Goal: Task Accomplishment & Management: Manage account settings

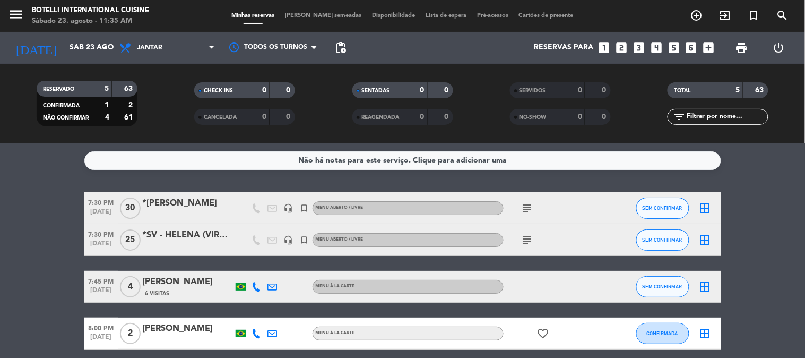
click at [154, 63] on div "Todos os serviços Almoço Jantar Jantar Todos os serviços Almoço Jantar" at bounding box center [167, 48] width 106 height 32
click at [158, 55] on span "Jantar" at bounding box center [167, 47] width 106 height 23
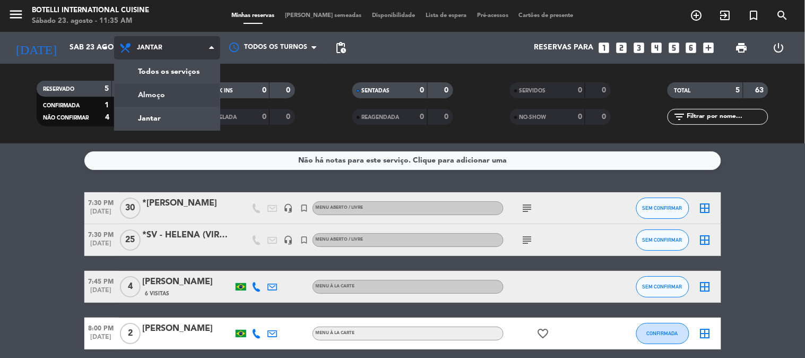
click at [158, 92] on div "menu Botelli International Cuisine Sábado 23. agosto - 11:35 AM Minhas reservas…" at bounding box center [402, 71] width 805 height 143
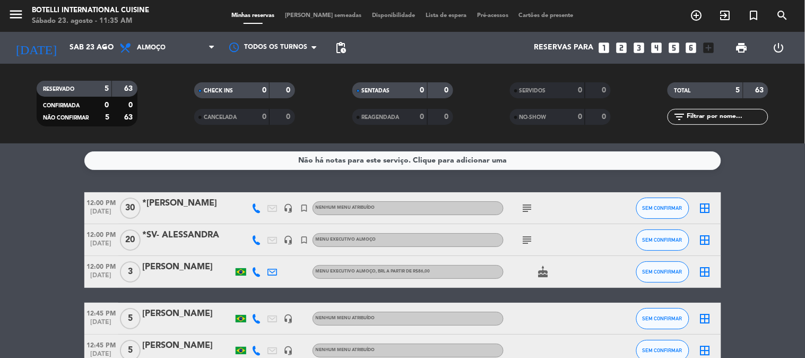
click at [750, 251] on bookings-row "12:00 PM [DATE] *MAR - MAURICIO headset_mic turned_in_not Nenhum menu atribuído…" at bounding box center [402, 279] width 805 height 174
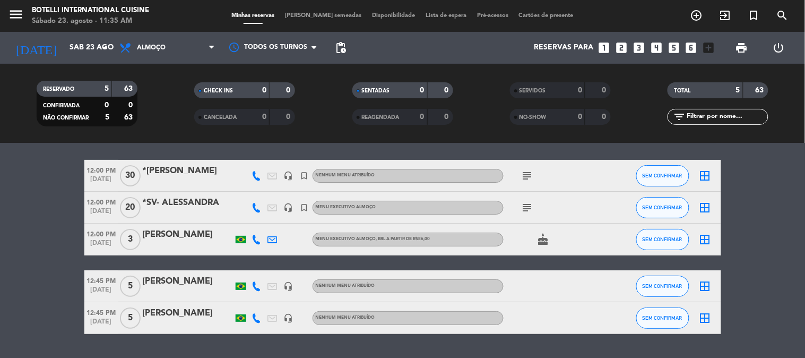
scroll to position [61, 0]
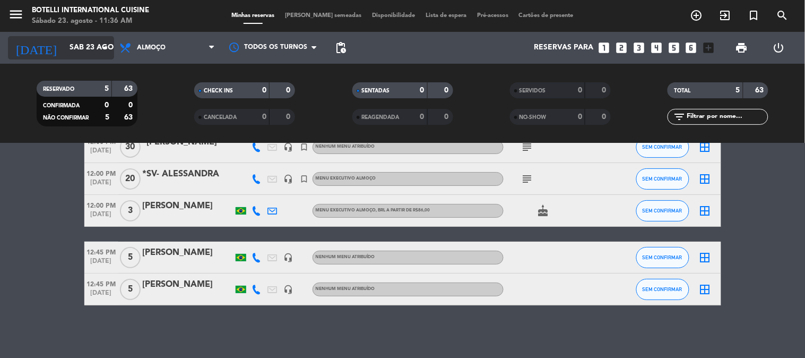
click at [69, 55] on input "Sáb 23 ago" at bounding box center [114, 47] width 101 height 19
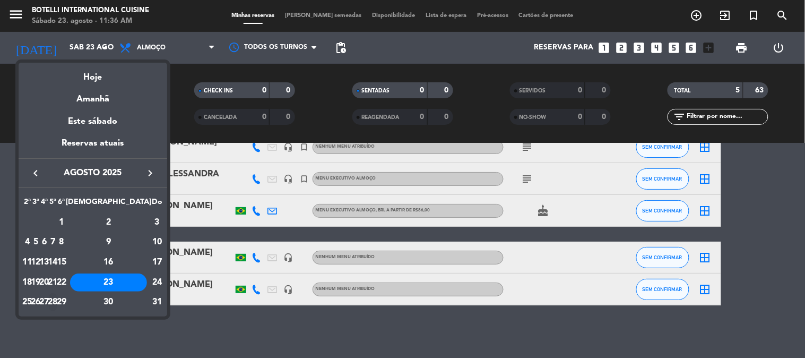
click at [57, 303] on div "28" at bounding box center [53, 302] width 8 height 18
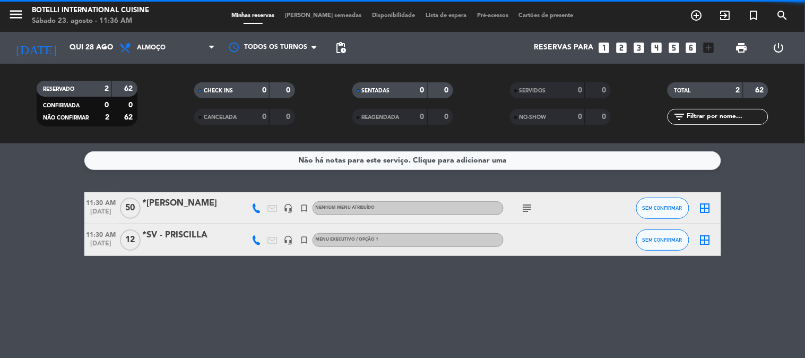
scroll to position [0, 0]
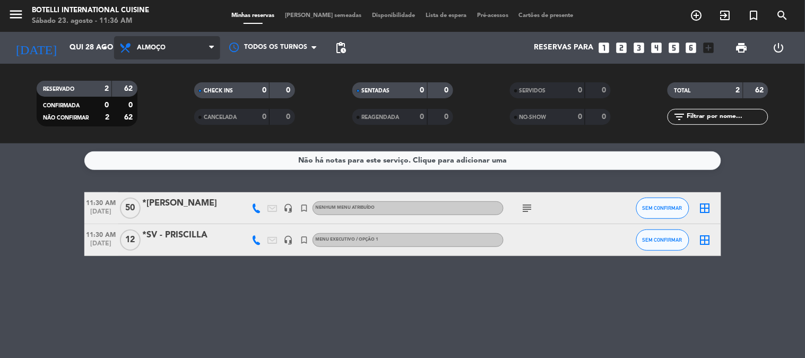
drag, startPoint x: 170, startPoint y: 45, endPoint x: 171, endPoint y: 102, distance: 57.4
click at [171, 49] on span "Almoço" at bounding box center [167, 47] width 106 height 23
click at [166, 121] on div "menu Botelli International Cuisine Sábado 23. agosto - 11:36 AM Minhas reservas…" at bounding box center [402, 71] width 805 height 143
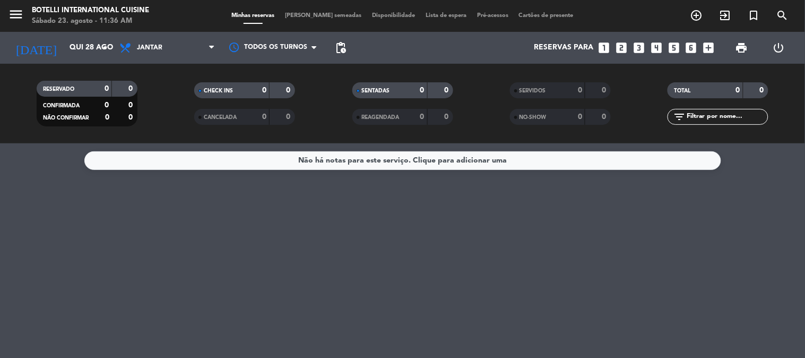
click at [232, 203] on div "Não há notas para este serviço. Clique para adicionar uma" at bounding box center [402, 250] width 805 height 214
click at [65, 50] on input "Qui 28 ago" at bounding box center [114, 47] width 101 height 19
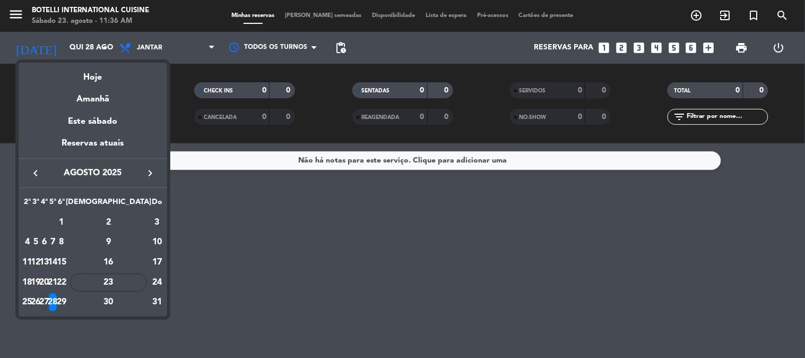
click at [48, 303] on div "27" at bounding box center [44, 302] width 8 height 18
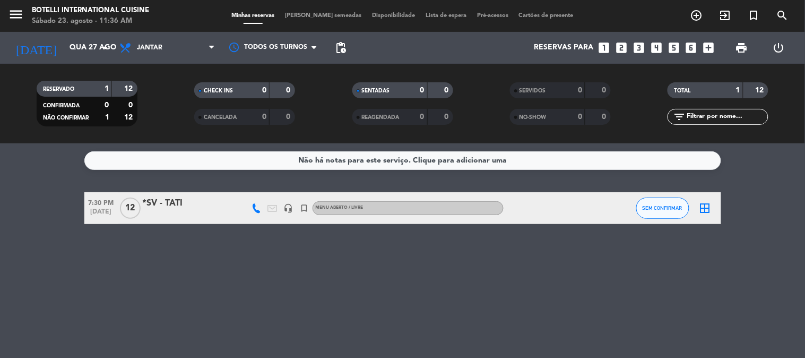
click at [167, 254] on div "Não há notas para este serviço. Clique para adicionar uma 7:30 PM [DATE] *SV - …" at bounding box center [402, 250] width 805 height 214
click at [64, 40] on input "Qua 27 ago" at bounding box center [114, 47] width 101 height 19
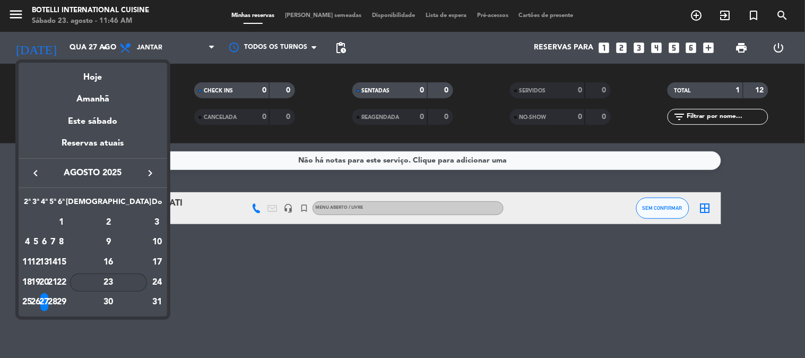
click at [135, 275] on div "23" at bounding box center [108, 282] width 77 height 18
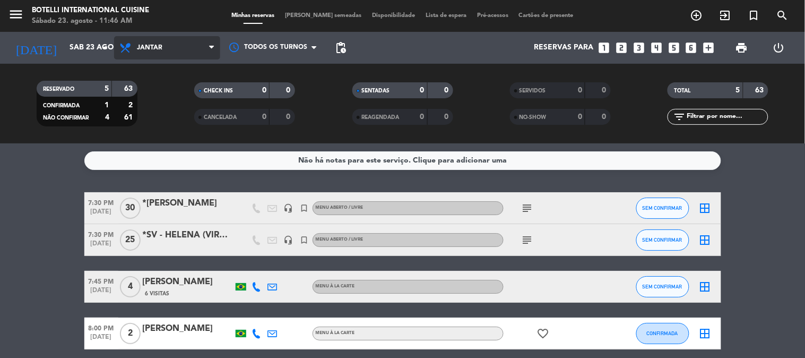
click at [199, 48] on span "Jantar" at bounding box center [167, 47] width 106 height 23
click at [181, 102] on div "menu Botelli International Cuisine Sábado 23. agosto - 11:46 AM Minhas reservas…" at bounding box center [402, 71] width 805 height 143
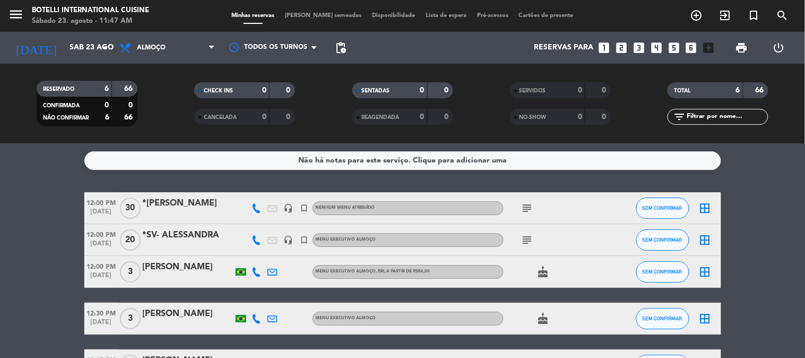
drag, startPoint x: 525, startPoint y: 198, endPoint x: 527, endPoint y: 204, distance: 6.9
click at [526, 199] on div "subject" at bounding box center [552, 207] width 96 height 31
click at [527, 204] on icon "subject" at bounding box center [527, 208] width 13 height 13
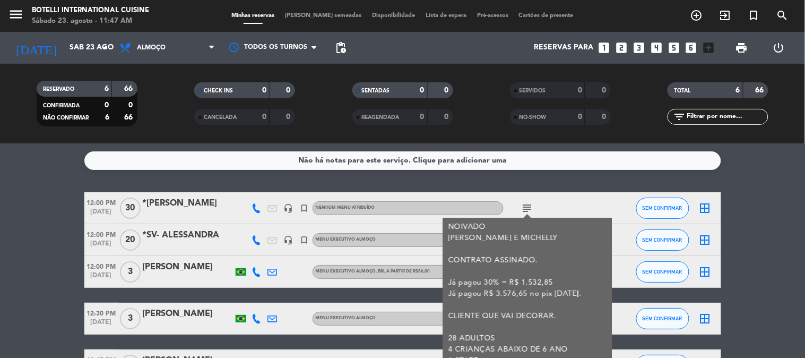
click at [409, 193] on div "12:00 PM [DATE] *MAR - [PERSON_NAME] headset_mic turned_in_not Nenhum menu atri…" at bounding box center [402, 208] width 637 height 32
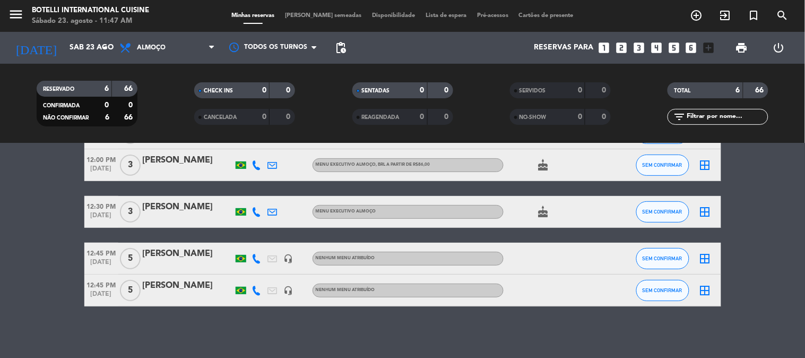
scroll to position [108, 0]
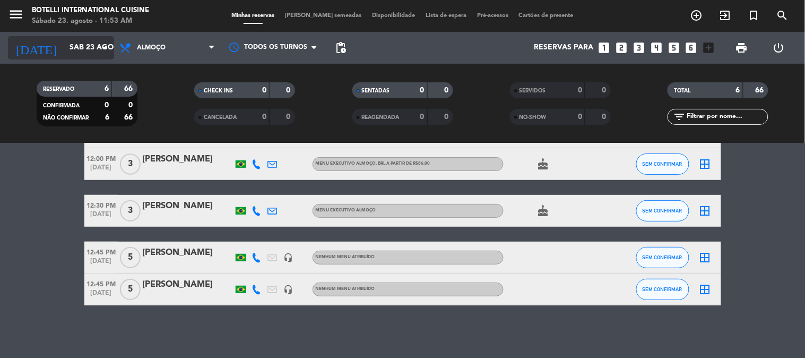
click at [105, 49] on icon "arrow_drop_down" at bounding box center [105, 47] width 13 height 13
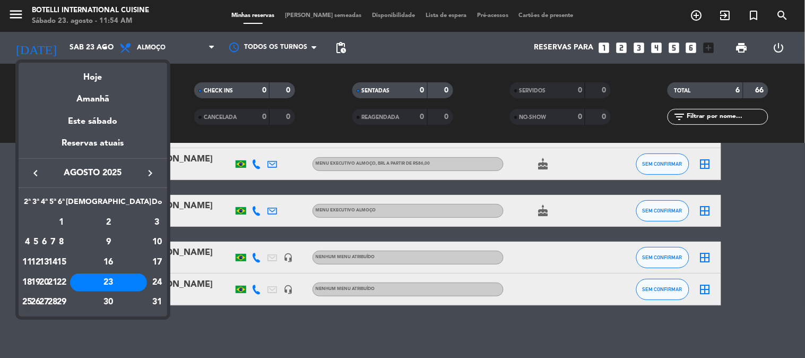
click at [31, 297] on div "25" at bounding box center [27, 302] width 8 height 18
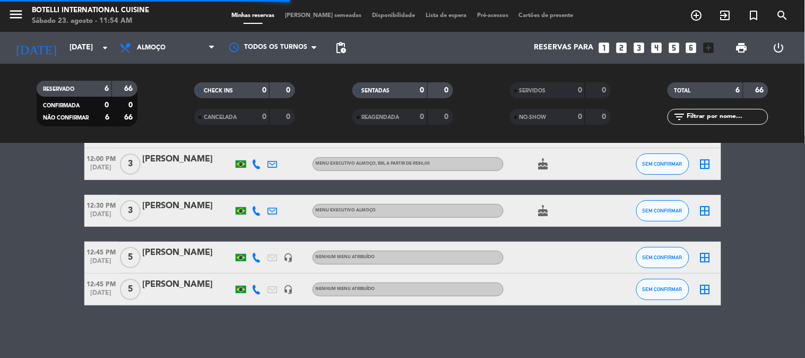
scroll to position [0, 0]
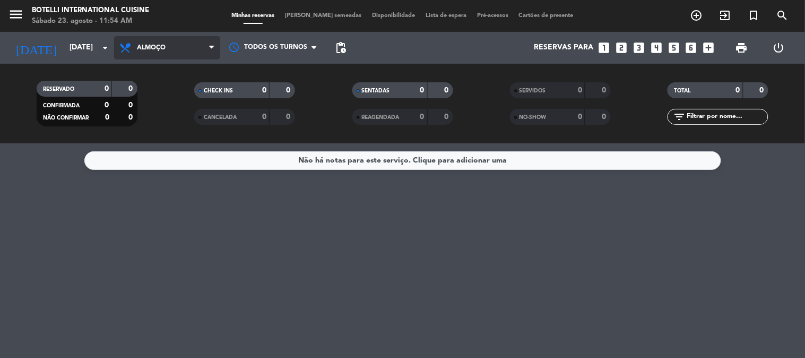
click at [200, 49] on span "Almoço" at bounding box center [167, 47] width 106 height 23
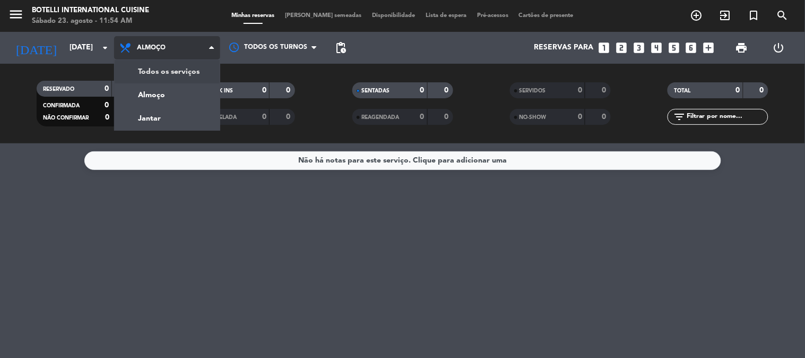
click at [178, 73] on div "menu Botelli International Cuisine Sábado 23. agosto - 11:54 AM Minhas reservas…" at bounding box center [402, 71] width 805 height 143
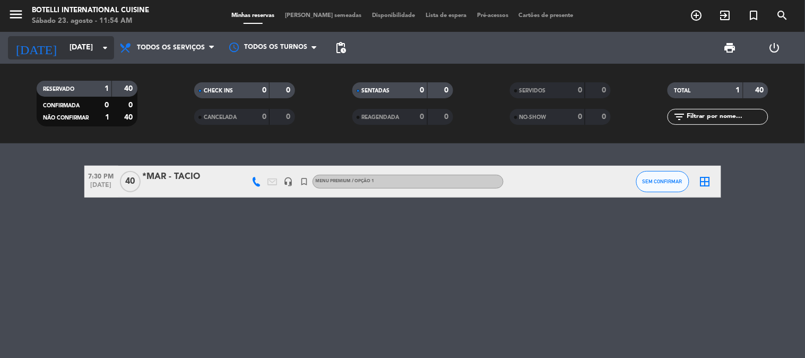
click at [108, 49] on icon "arrow_drop_down" at bounding box center [105, 47] width 13 height 13
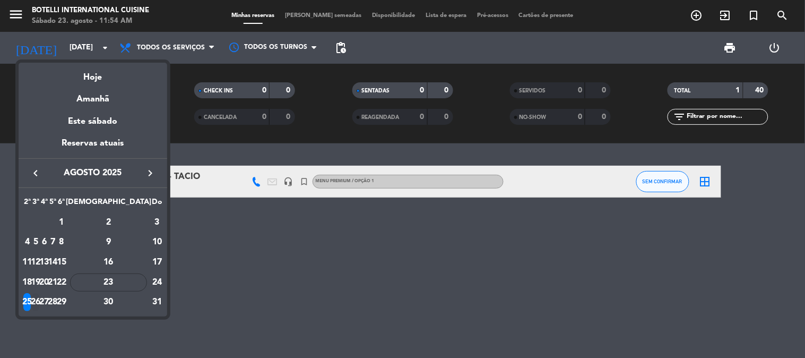
click at [40, 302] on div "26" at bounding box center [36, 302] width 8 height 18
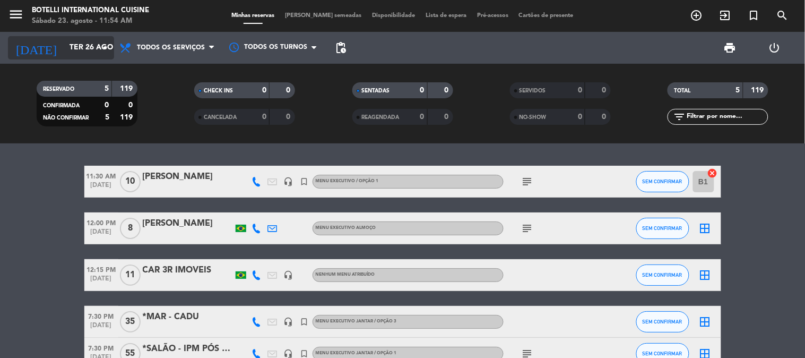
click at [107, 49] on icon "arrow_drop_down" at bounding box center [105, 47] width 13 height 13
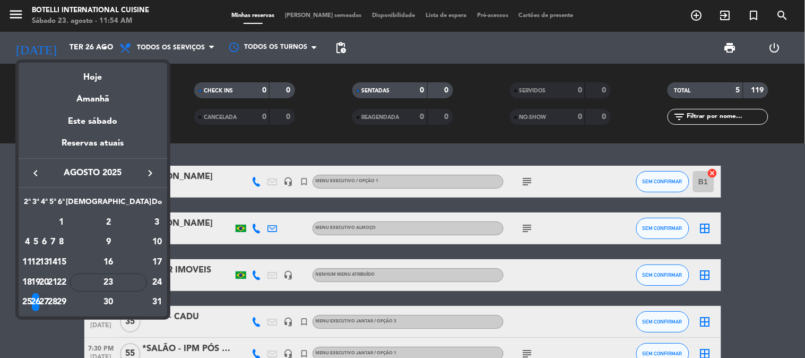
click at [48, 298] on div "27" at bounding box center [44, 302] width 8 height 18
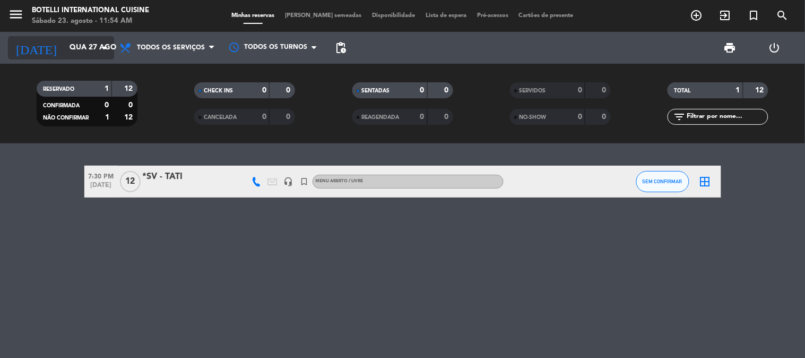
click at [104, 49] on icon "arrow_drop_down" at bounding box center [105, 47] width 13 height 13
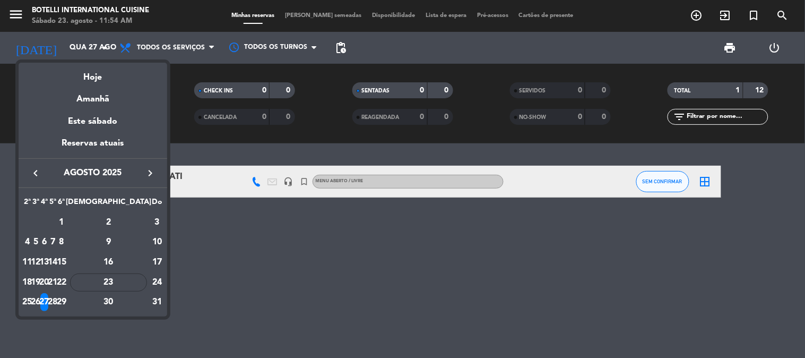
click at [57, 296] on div "28" at bounding box center [53, 302] width 8 height 18
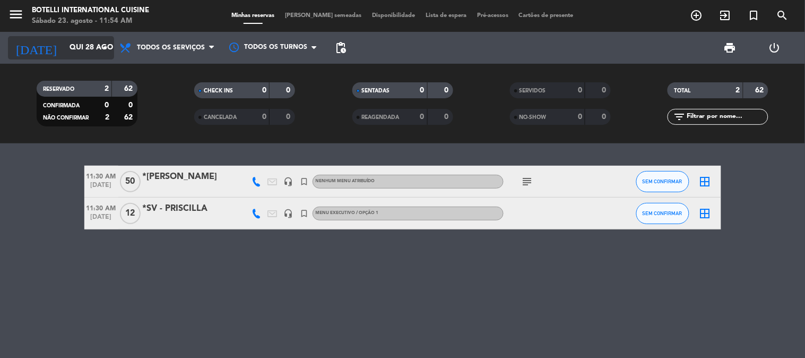
click at [104, 45] on icon "arrow_drop_down" at bounding box center [105, 47] width 13 height 13
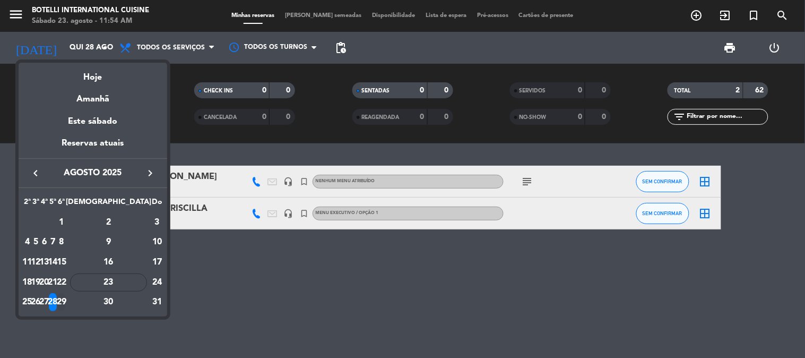
click at [65, 296] on div "29" at bounding box center [61, 302] width 8 height 18
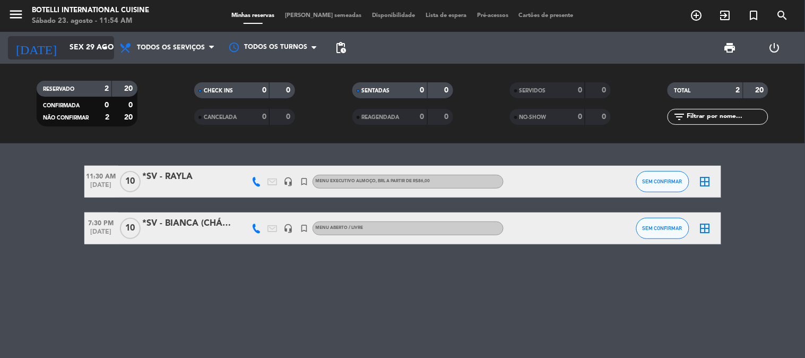
click at [109, 49] on icon "arrow_drop_down" at bounding box center [105, 47] width 13 height 13
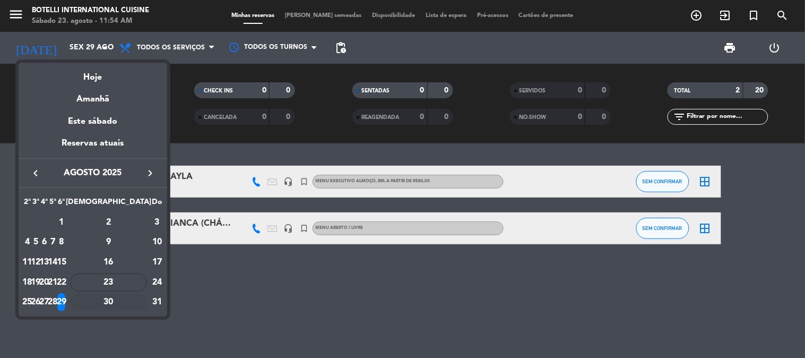
click at [134, 298] on div "30" at bounding box center [108, 302] width 77 height 18
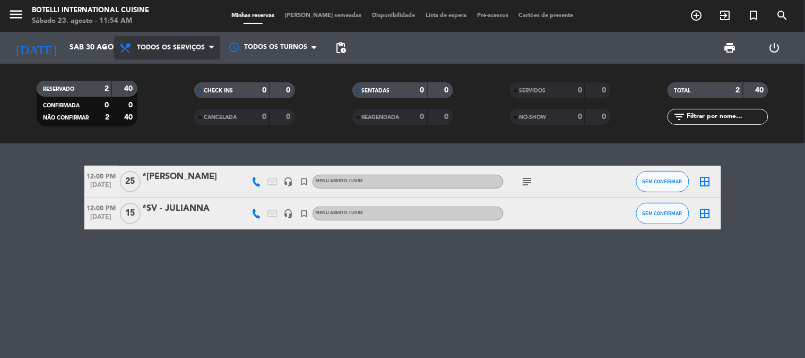
click at [165, 49] on span "Todos os serviços" at bounding box center [171, 47] width 68 height 7
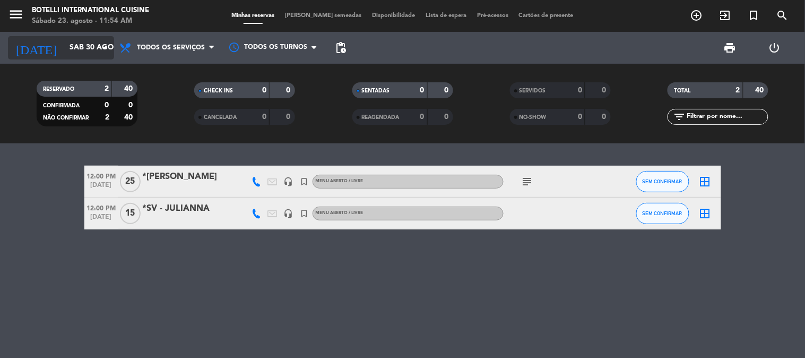
click at [92, 45] on input "Sáb 30 ago" at bounding box center [114, 47] width 101 height 19
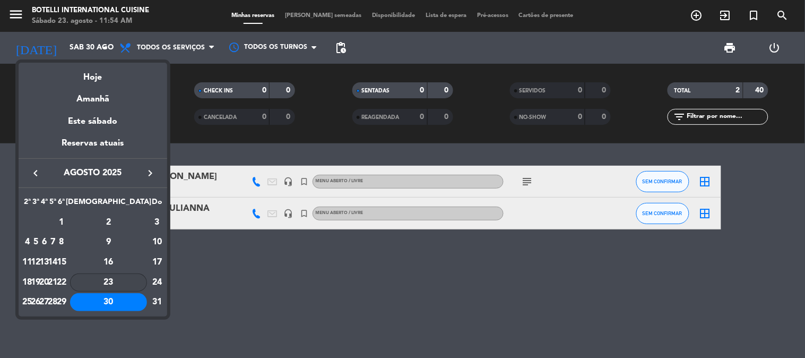
click at [137, 285] on div "23" at bounding box center [108, 282] width 77 height 18
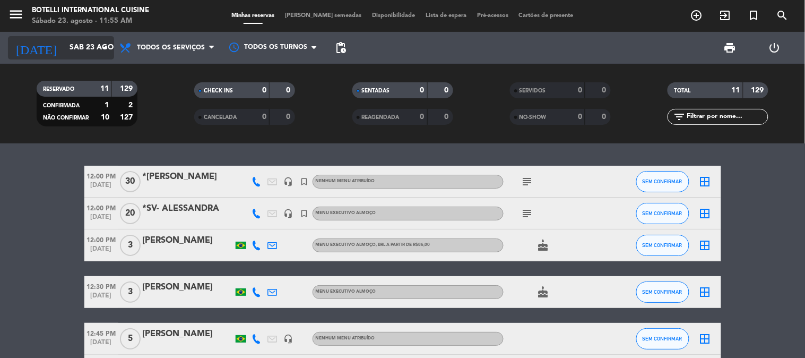
click at [104, 48] on icon "arrow_drop_down" at bounding box center [105, 47] width 13 height 13
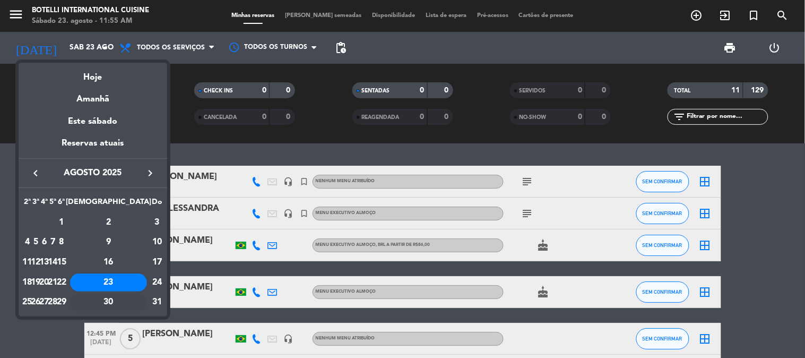
click at [133, 299] on div "30" at bounding box center [108, 302] width 77 height 18
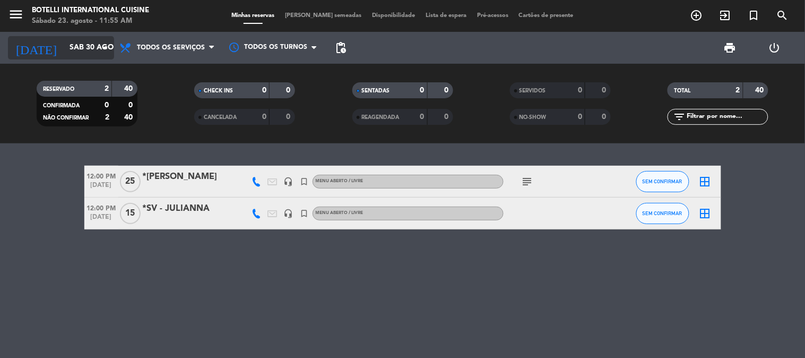
click at [99, 50] on icon "arrow_drop_down" at bounding box center [105, 47] width 13 height 13
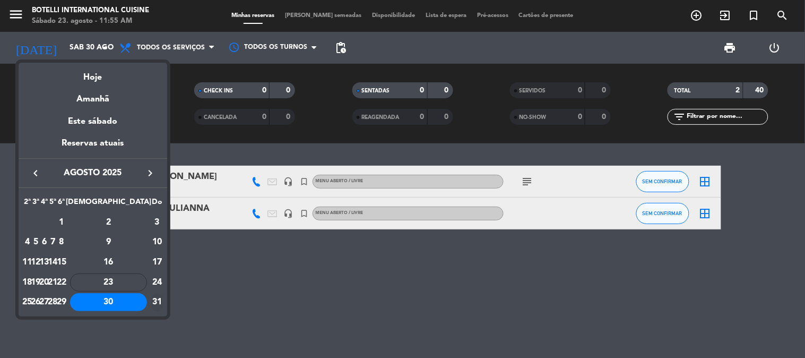
click at [154, 303] on div "31" at bounding box center [157, 302] width 11 height 18
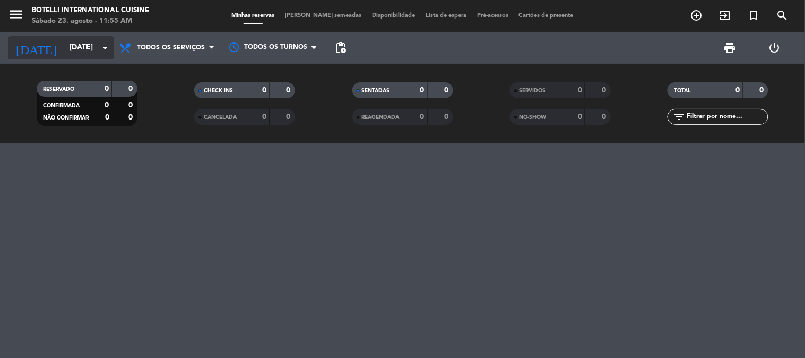
click at [100, 43] on icon "arrow_drop_down" at bounding box center [105, 47] width 13 height 13
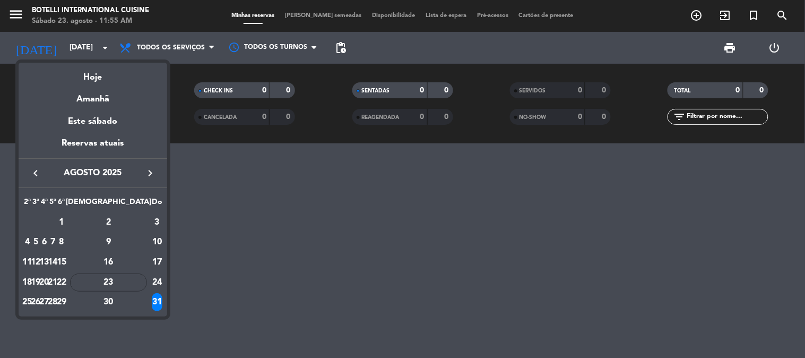
click at [145, 174] on icon "keyboard_arrow_right" at bounding box center [150, 173] width 13 height 13
click at [133, 240] on div "6" at bounding box center [108, 242] width 77 height 18
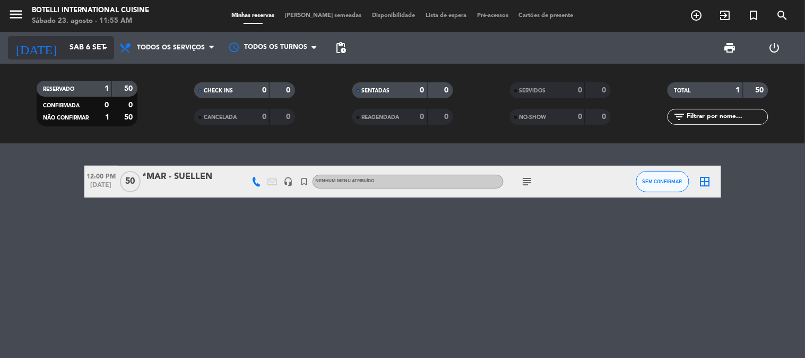
click at [103, 50] on icon "arrow_drop_down" at bounding box center [105, 47] width 13 height 13
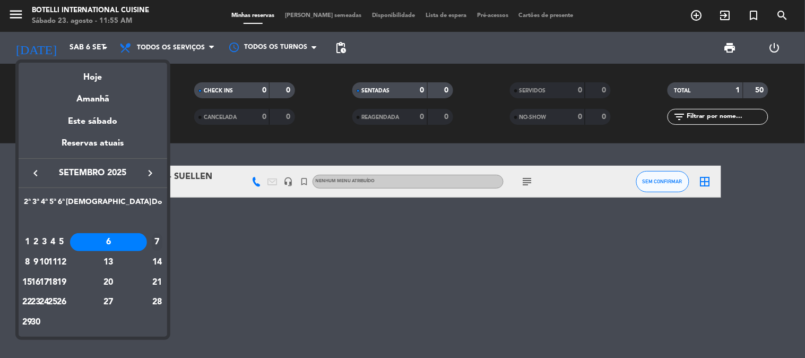
click at [152, 243] on div "7" at bounding box center [157, 242] width 11 height 18
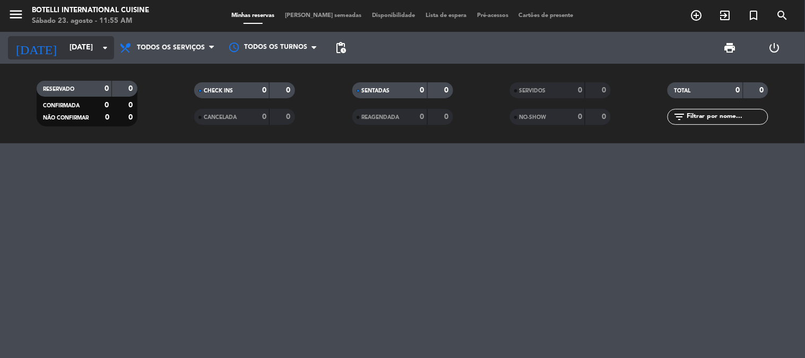
click at [101, 51] on icon "arrow_drop_down" at bounding box center [105, 47] width 13 height 13
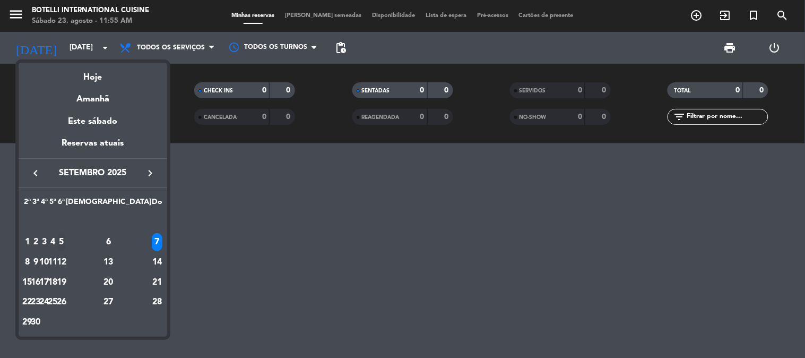
click at [65, 241] on div "5" at bounding box center [61, 242] width 8 height 18
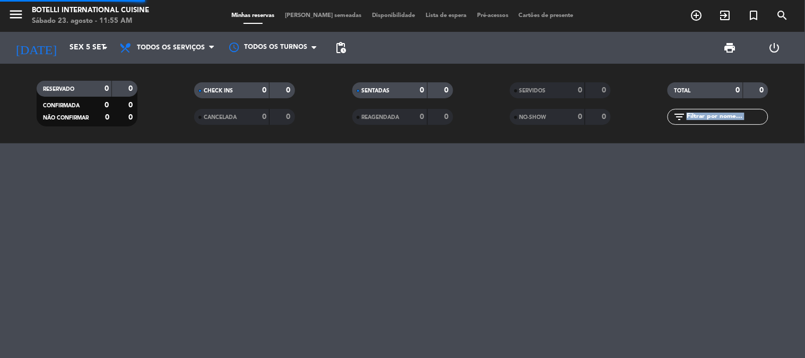
click at [110, 241] on div at bounding box center [402, 250] width 805 height 214
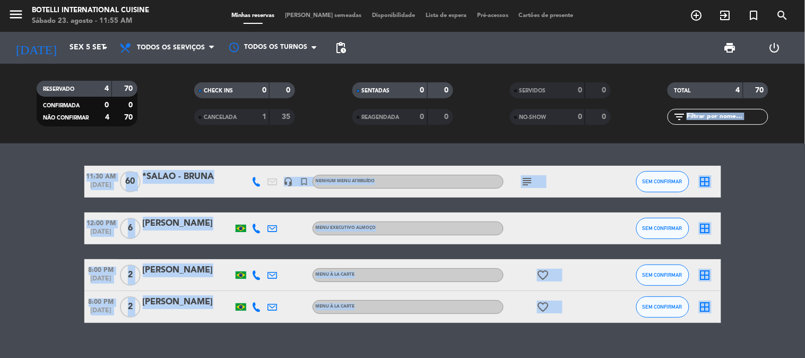
click at [39, 229] on bookings-row "11:30 AM [DATE] *SALAO - BRUNA headset_mic turned_in_not Nenhum menu atribuído …" at bounding box center [402, 244] width 805 height 157
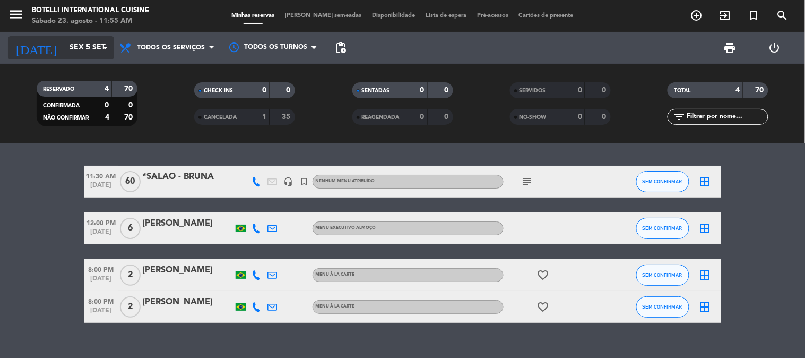
click at [102, 50] on icon "arrow_drop_down" at bounding box center [105, 47] width 13 height 13
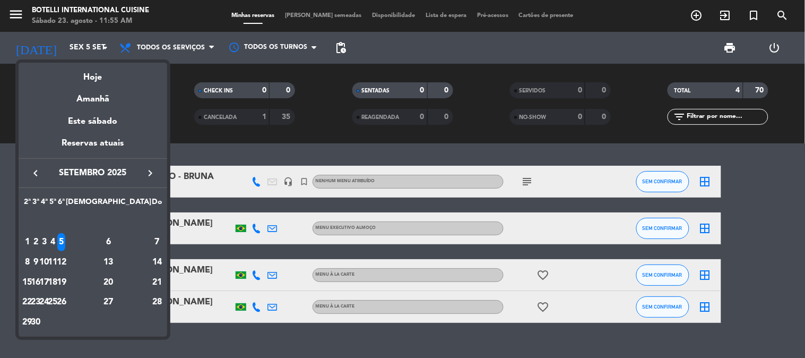
click at [33, 176] on icon "keyboard_arrow_left" at bounding box center [35, 173] width 13 height 13
click at [40, 304] on div "26" at bounding box center [36, 302] width 8 height 18
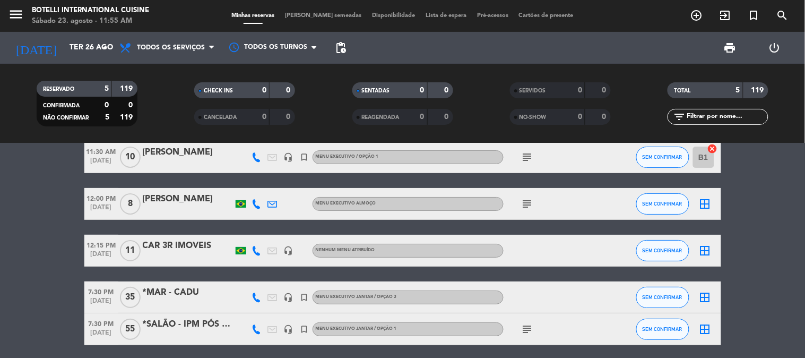
scroll to position [5, 0]
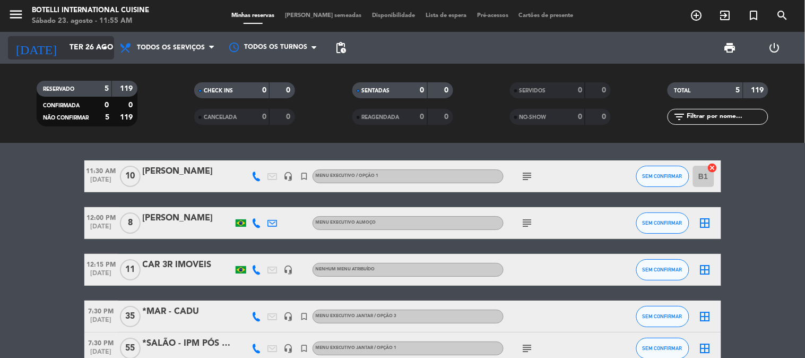
click at [103, 49] on icon "arrow_drop_down" at bounding box center [105, 47] width 13 height 13
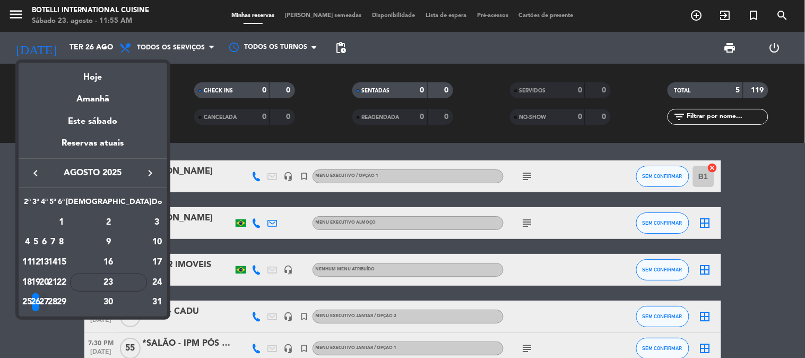
click at [48, 303] on div "27" at bounding box center [44, 302] width 8 height 18
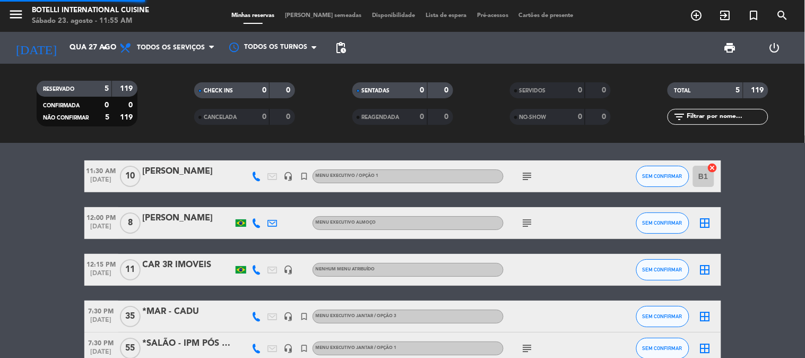
scroll to position [0, 0]
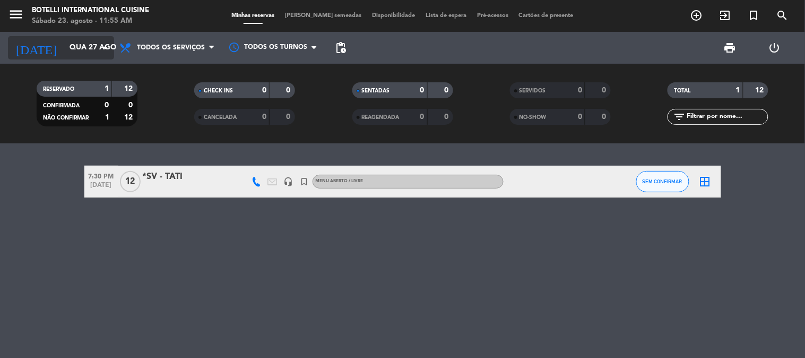
click at [103, 51] on icon "arrow_drop_down" at bounding box center [105, 47] width 13 height 13
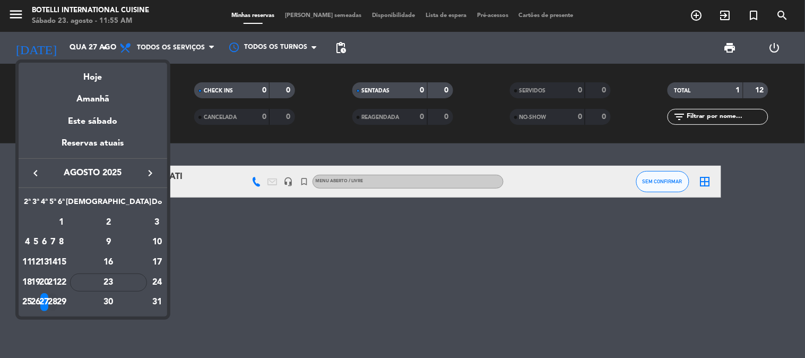
click at [57, 302] on div "28" at bounding box center [53, 302] width 8 height 18
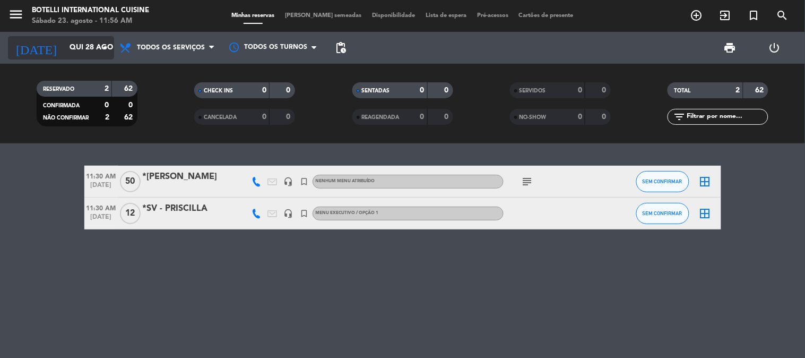
click at [104, 49] on icon "arrow_drop_down" at bounding box center [105, 47] width 13 height 13
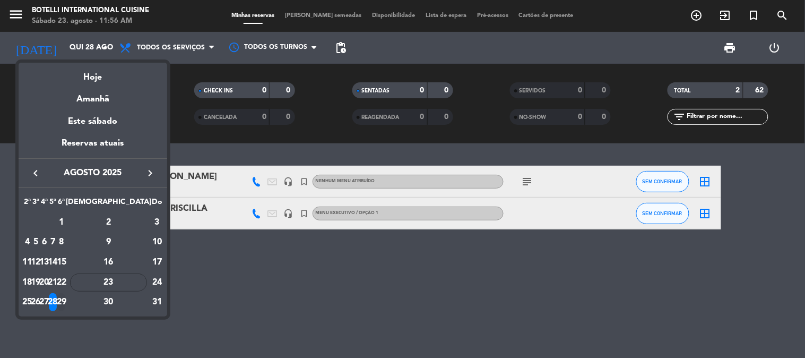
click at [65, 301] on div "29" at bounding box center [61, 302] width 8 height 18
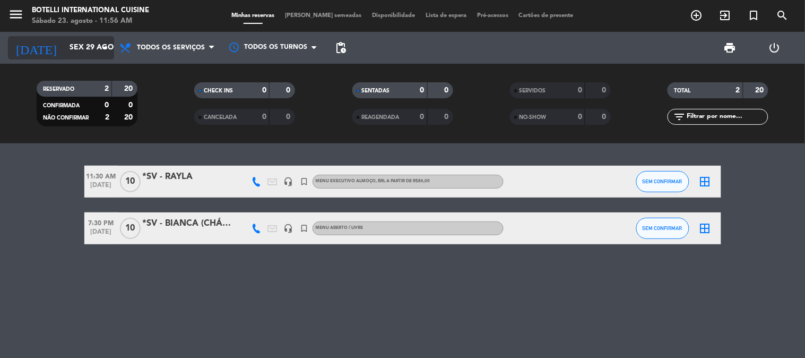
click at [101, 46] on icon "arrow_drop_down" at bounding box center [105, 47] width 13 height 13
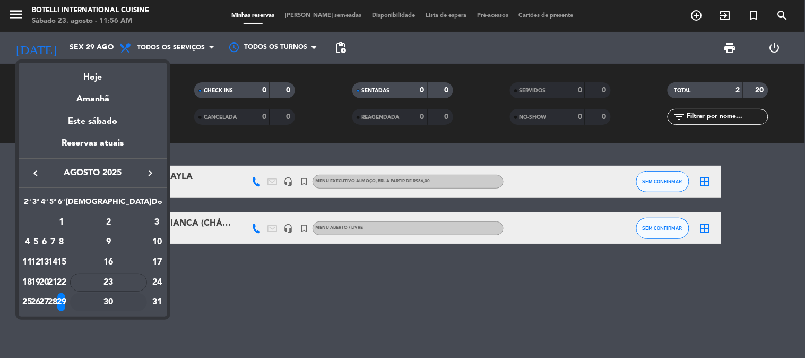
click at [130, 296] on div "30" at bounding box center [108, 302] width 77 height 18
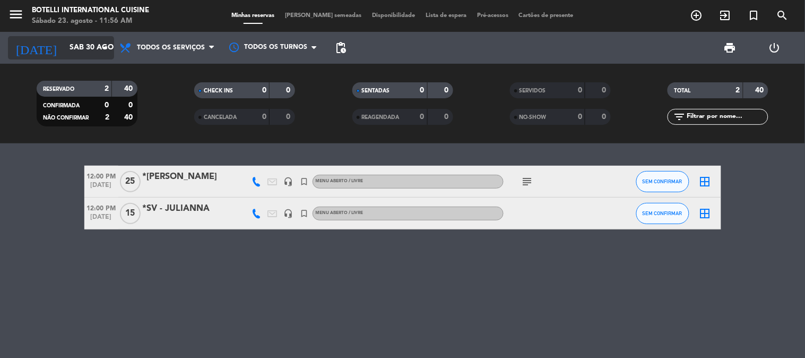
click at [104, 46] on icon "arrow_drop_down" at bounding box center [105, 47] width 13 height 13
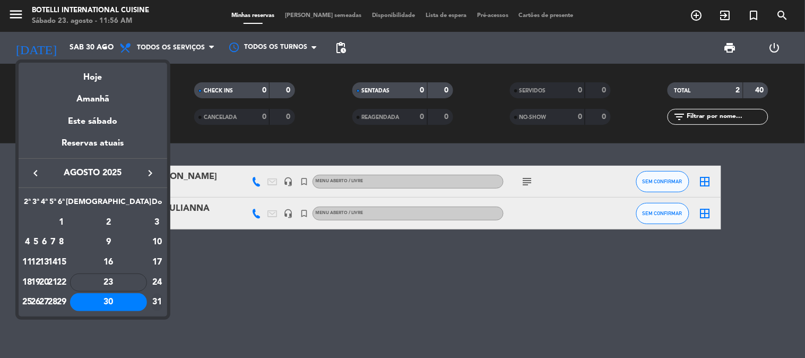
click at [152, 299] on div "31" at bounding box center [157, 302] width 11 height 18
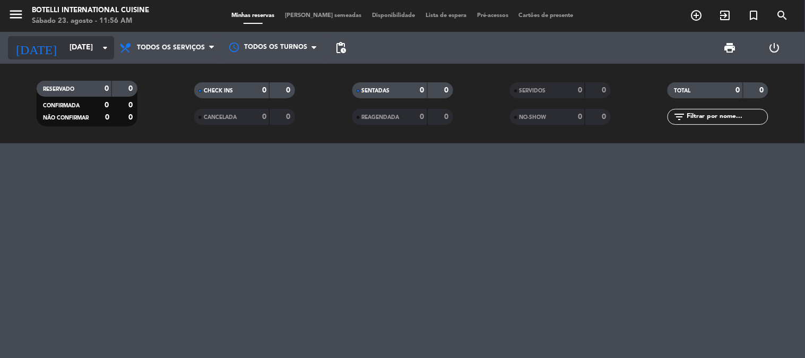
click at [98, 48] on input "[DATE]" at bounding box center [114, 47] width 101 height 19
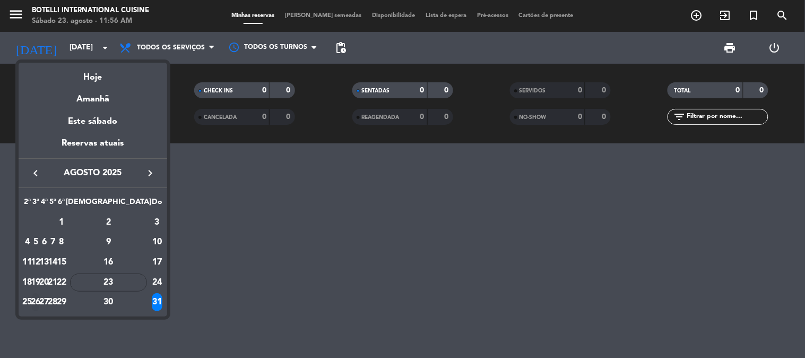
click at [40, 303] on div "26" at bounding box center [36, 302] width 8 height 18
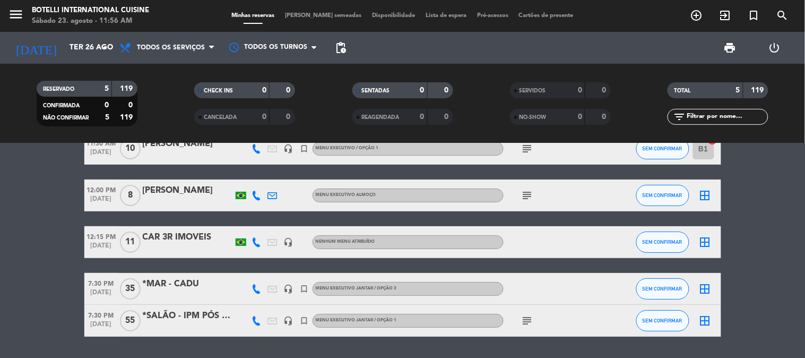
scroll to position [64, 0]
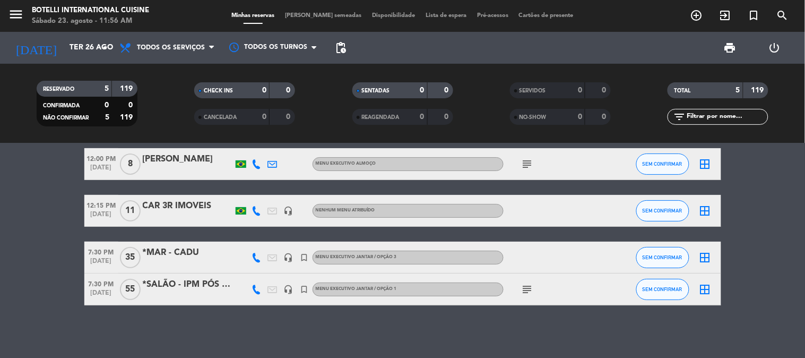
click at [399, 253] on div "MENU EXECUTIVO JANTAR / OPÇÃO 3" at bounding box center [408, 258] width 191 height 14
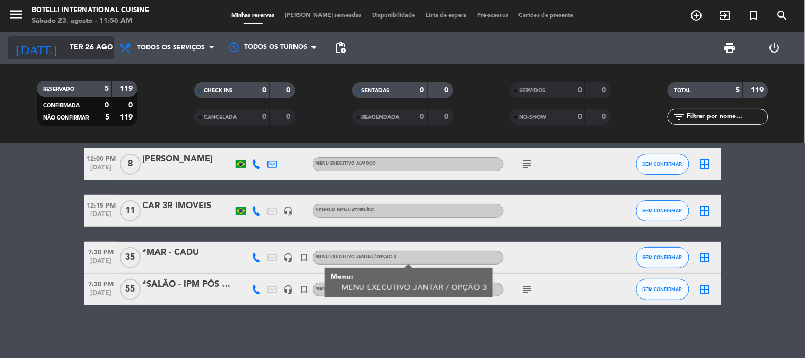
click at [102, 50] on icon "arrow_drop_down" at bounding box center [105, 47] width 13 height 13
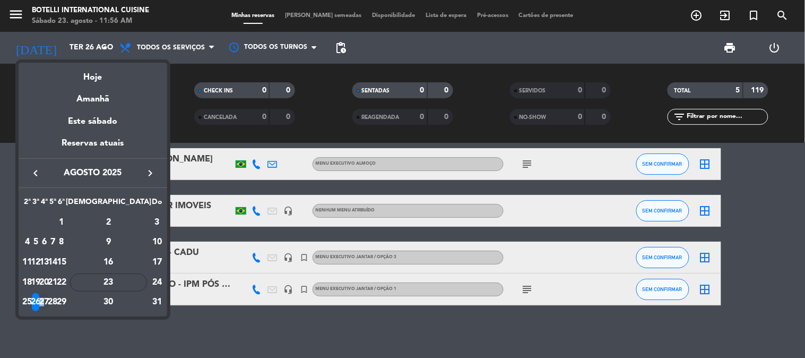
click at [48, 301] on div "27" at bounding box center [44, 302] width 8 height 18
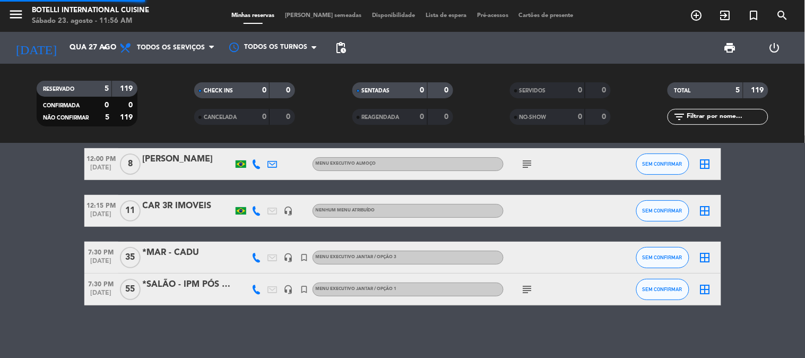
scroll to position [0, 0]
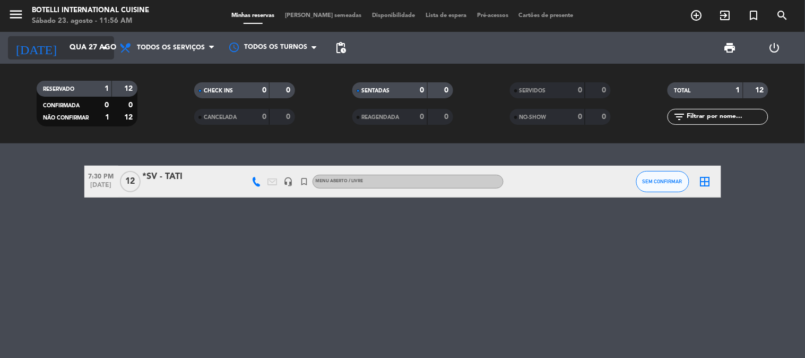
click at [101, 41] on icon "arrow_drop_down" at bounding box center [105, 47] width 13 height 13
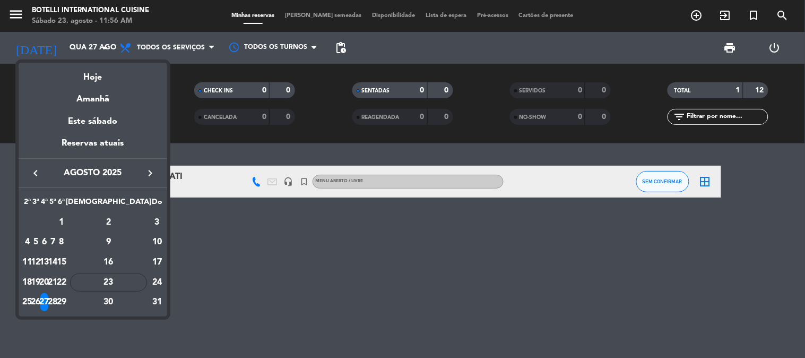
click at [57, 300] on div "28" at bounding box center [53, 302] width 8 height 18
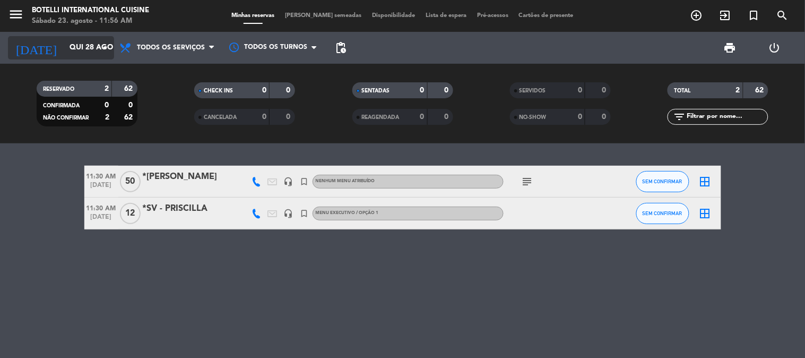
click at [107, 44] on icon "arrow_drop_down" at bounding box center [105, 47] width 13 height 13
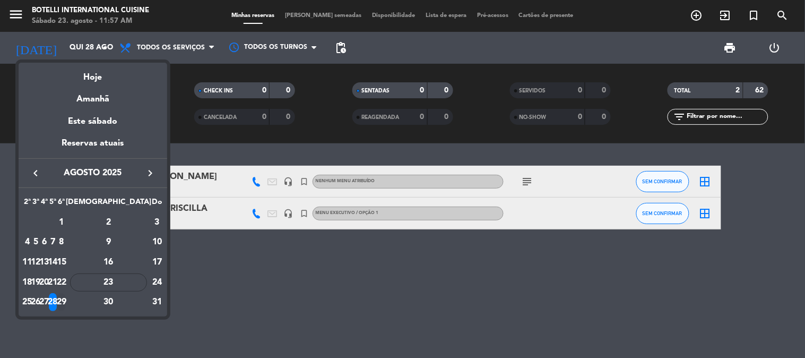
click at [65, 300] on div "29" at bounding box center [61, 302] width 8 height 18
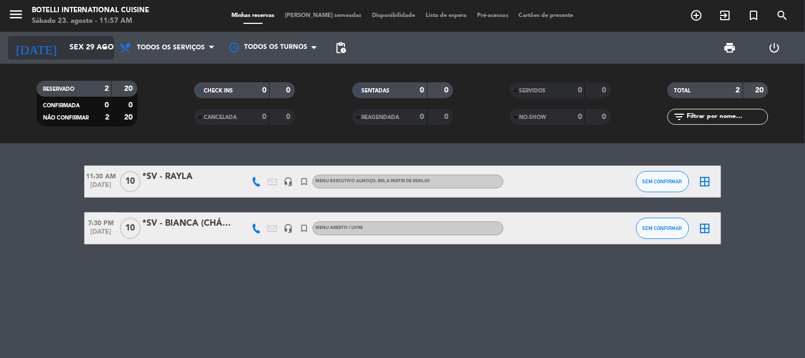
click at [106, 49] on icon "arrow_drop_down" at bounding box center [105, 47] width 13 height 13
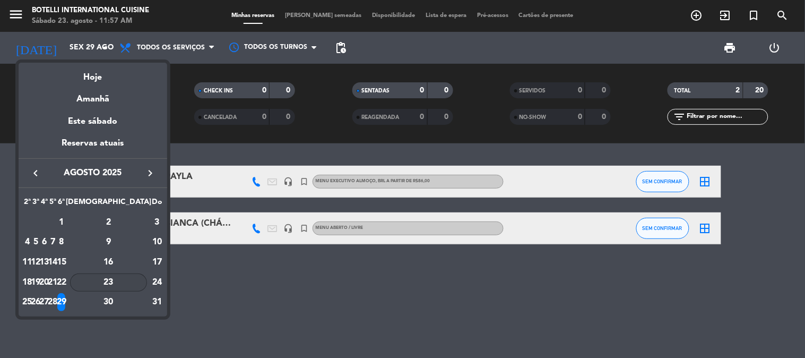
click at [139, 280] on div "23" at bounding box center [108, 282] width 77 height 18
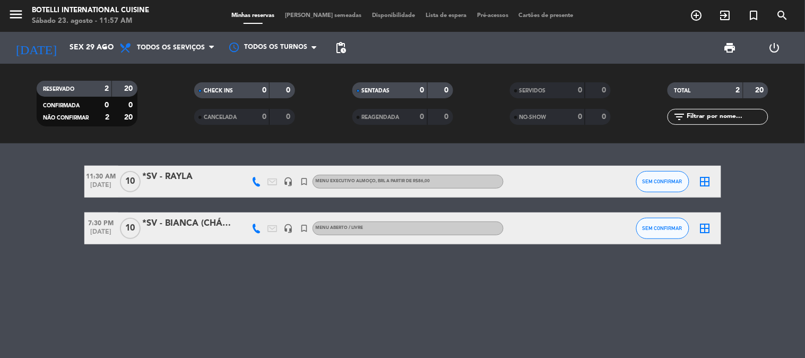
type input "Sáb 23 ago"
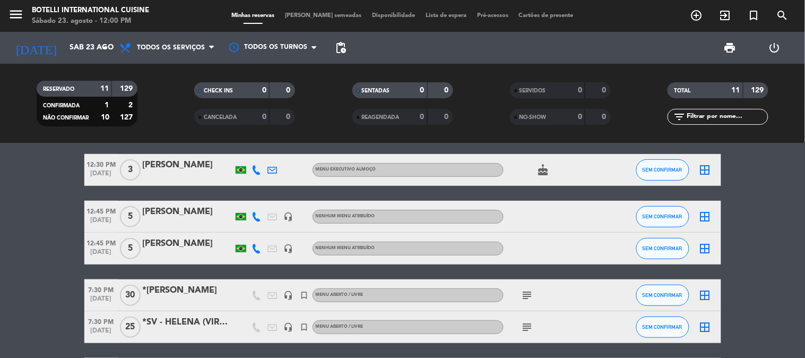
scroll to position [118, 0]
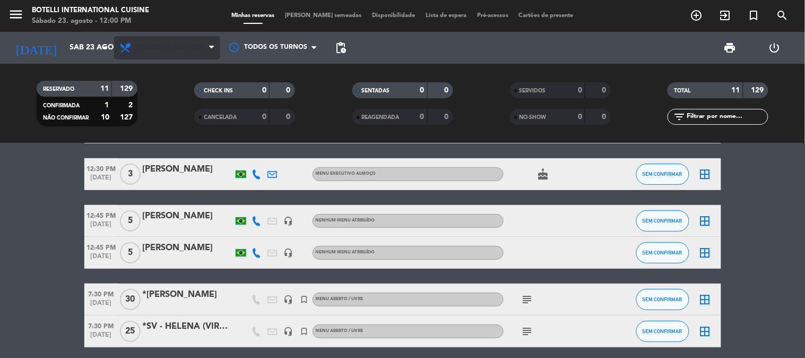
click at [188, 59] on div "Todos os serviços Almoço Jantar Todos os serviços Todos os serviços Almoço Jant…" at bounding box center [167, 48] width 106 height 32
click at [185, 50] on span "Todos os serviços" at bounding box center [171, 47] width 68 height 7
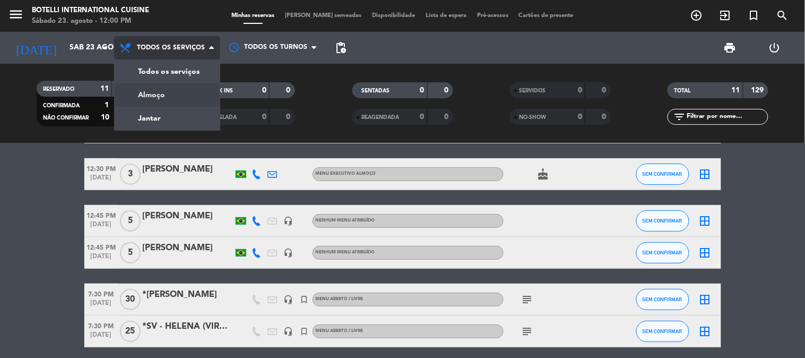
click at [173, 96] on div "menu Botelli International Cuisine Sábado 23. agosto - 12:00 PM Minhas reservas…" at bounding box center [402, 71] width 805 height 143
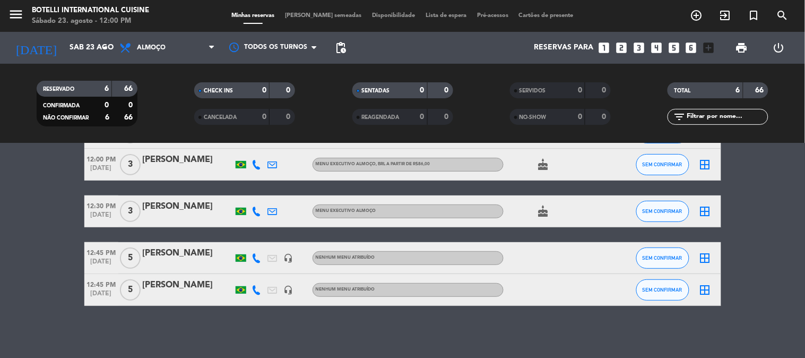
scroll to position [108, 0]
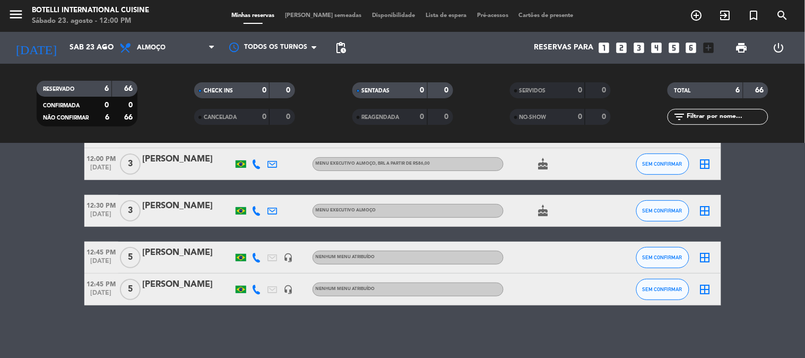
click at [347, 48] on span "pending_actions" at bounding box center [340, 47] width 21 height 21
click at [340, 46] on span "pending_actions" at bounding box center [340, 47] width 13 height 13
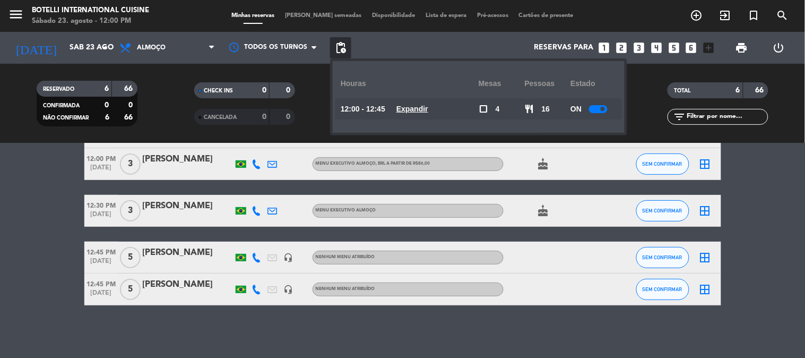
drag, startPoint x: 586, startPoint y: 108, endPoint x: 604, endPoint y: 108, distance: 18.1
click at [591, 108] on div "ON" at bounding box center [594, 108] width 46 height 21
click at [604, 108] on span at bounding box center [603, 109] width 4 height 4
click at [605, 154] on div at bounding box center [613, 163] width 29 height 31
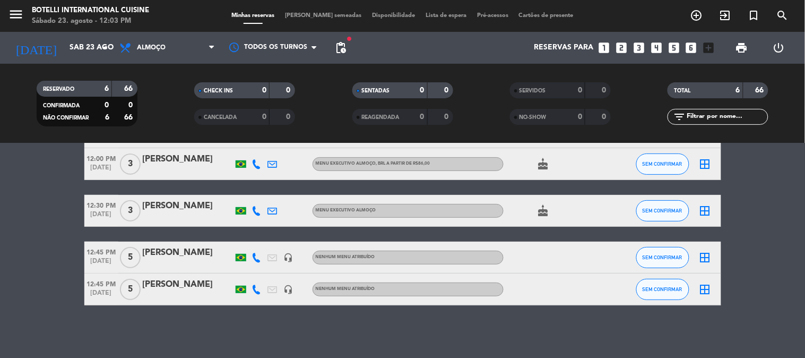
scroll to position [0, 0]
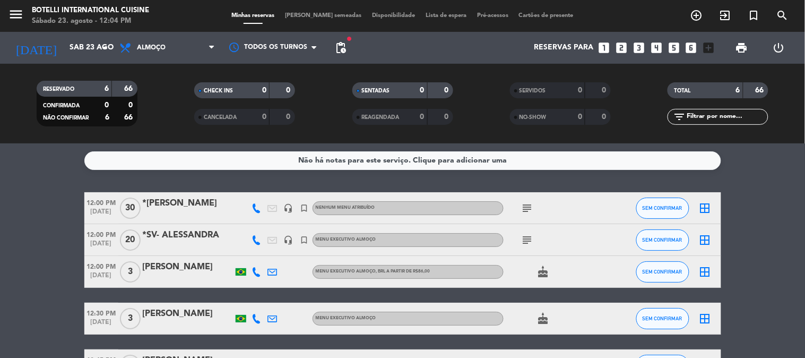
click at [527, 207] on icon "subject" at bounding box center [527, 208] width 13 height 13
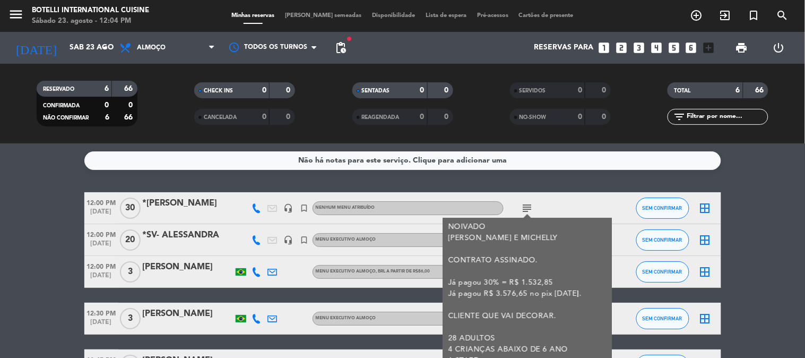
click at [529, 204] on icon "subject" at bounding box center [527, 208] width 13 height 13
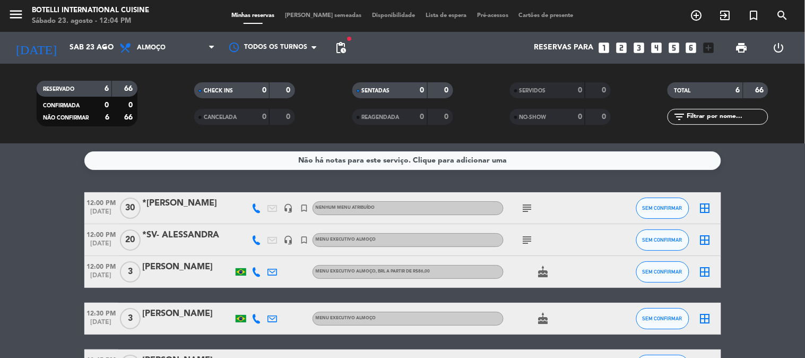
click at [529, 204] on icon "subject" at bounding box center [527, 208] width 13 height 13
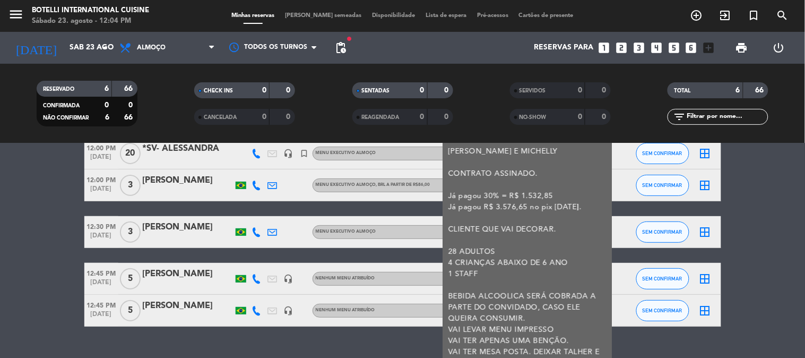
scroll to position [28, 0]
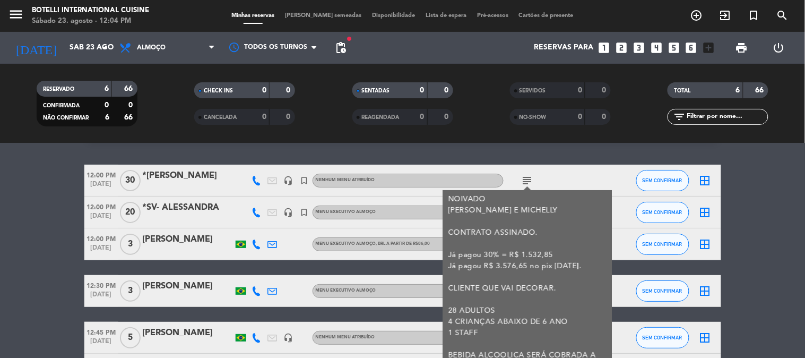
click at [570, 176] on div "subject NOIVADO [PERSON_NAME] E [PERSON_NAME] CONTRATO ASSINADO. Já pagou 30% =…" at bounding box center [552, 180] width 96 height 31
